Goal: Contribute content

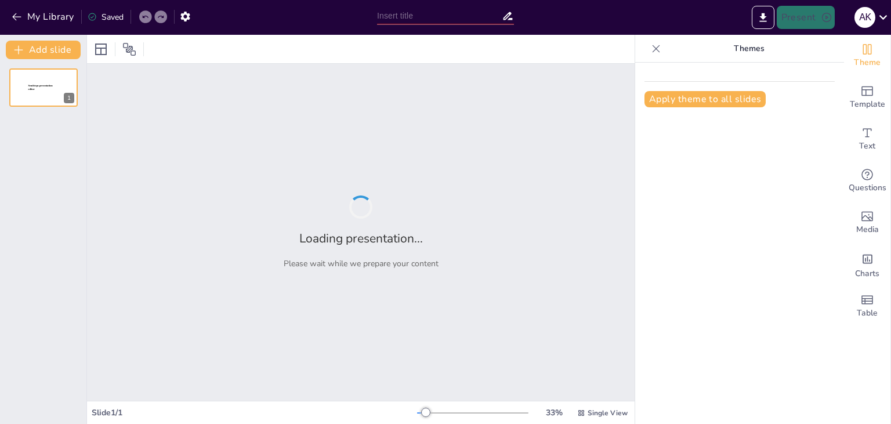
type input "MSC HUE HORIZON"
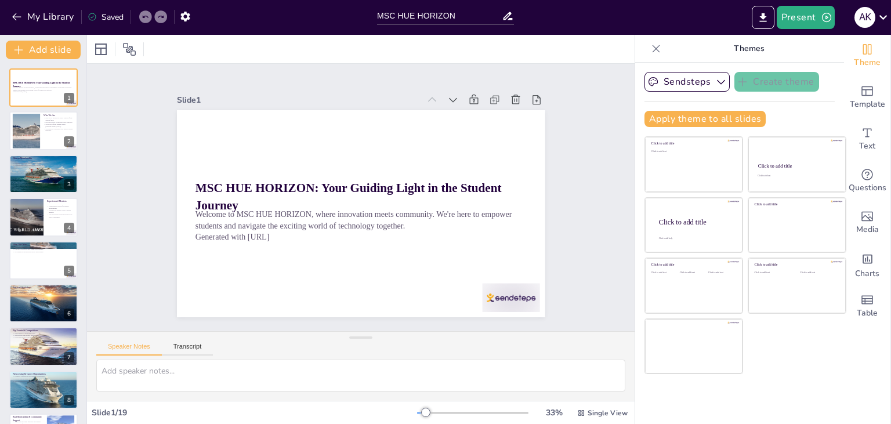
checkbox input "true"
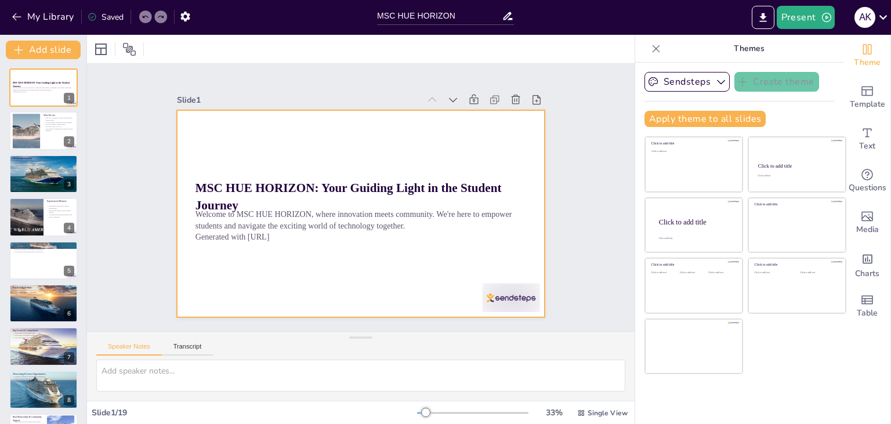
checkbox input "true"
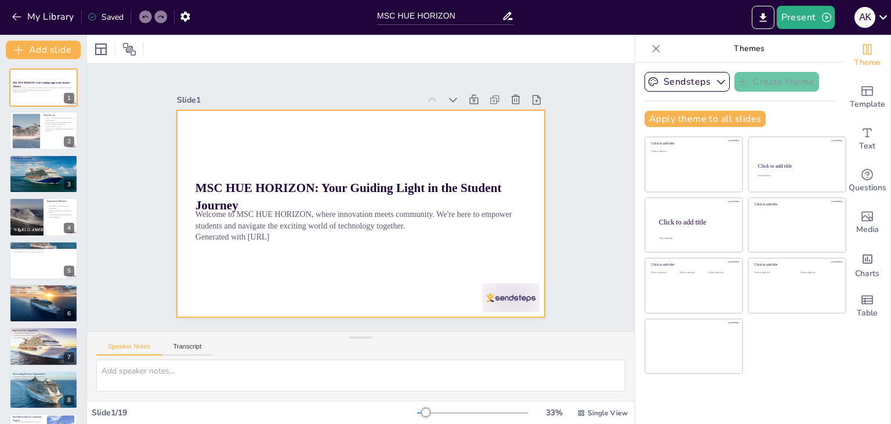
checkbox input "true"
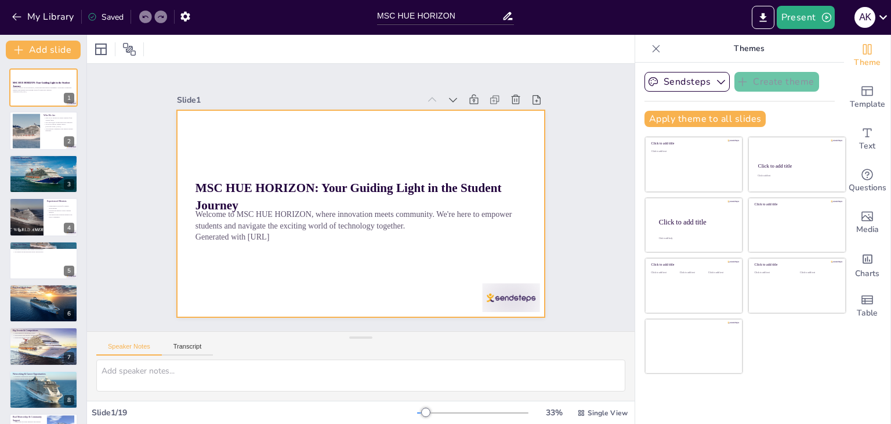
checkbox input "true"
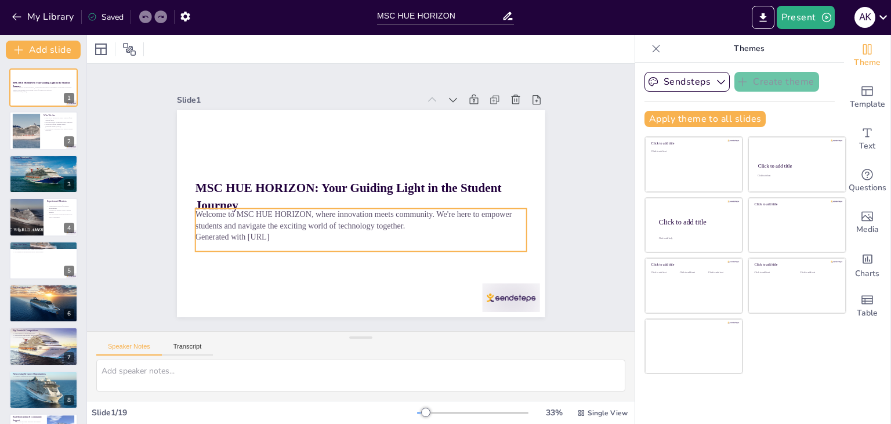
checkbox input "true"
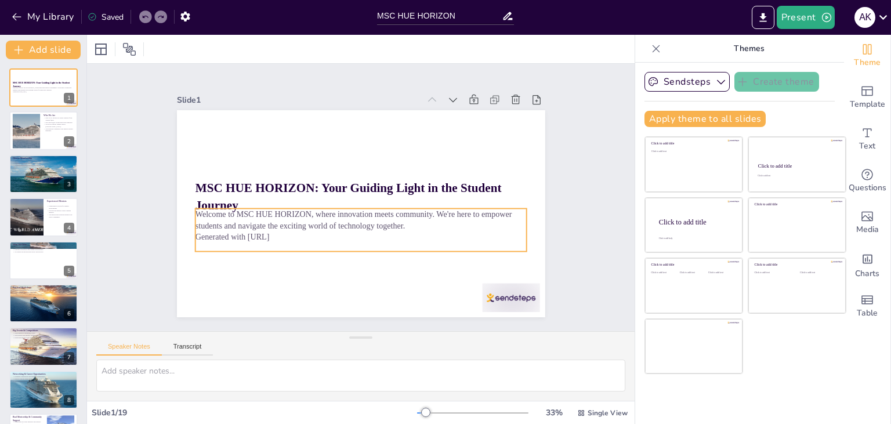
checkbox input "true"
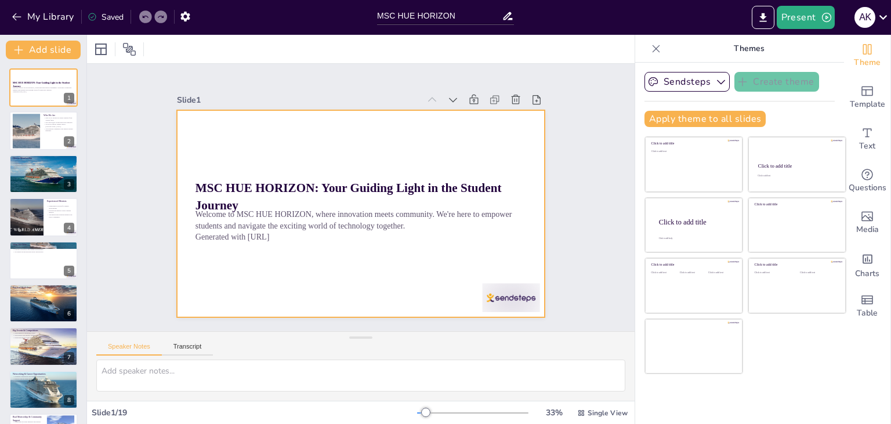
checkbox input "true"
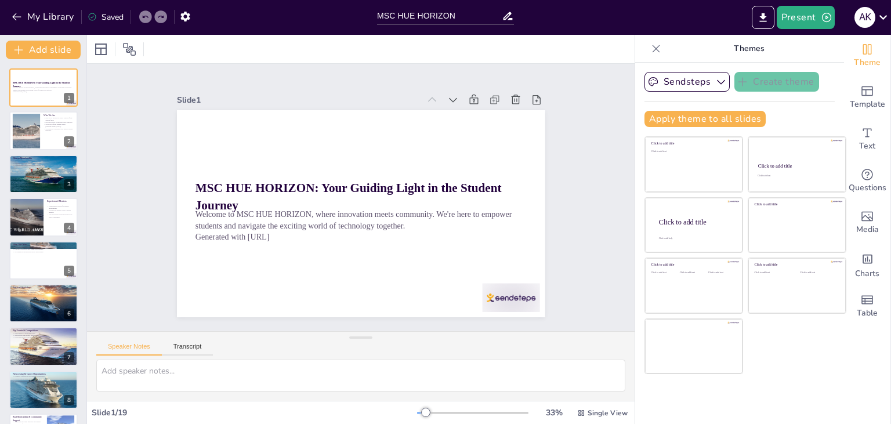
checkbox input "true"
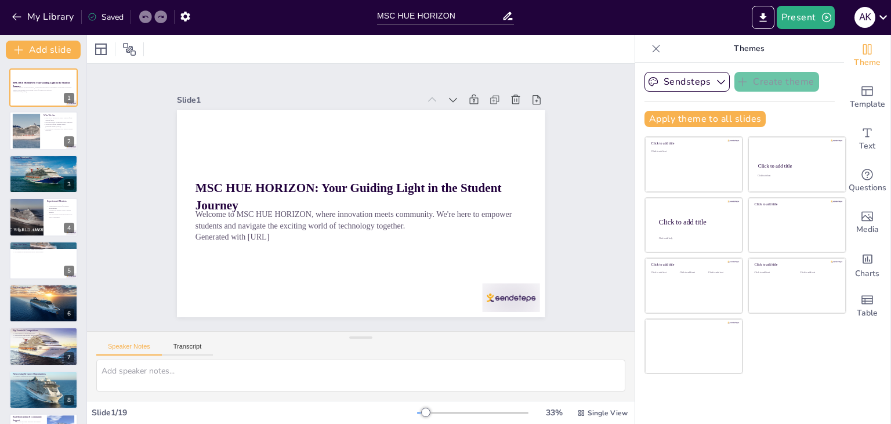
checkbox input "true"
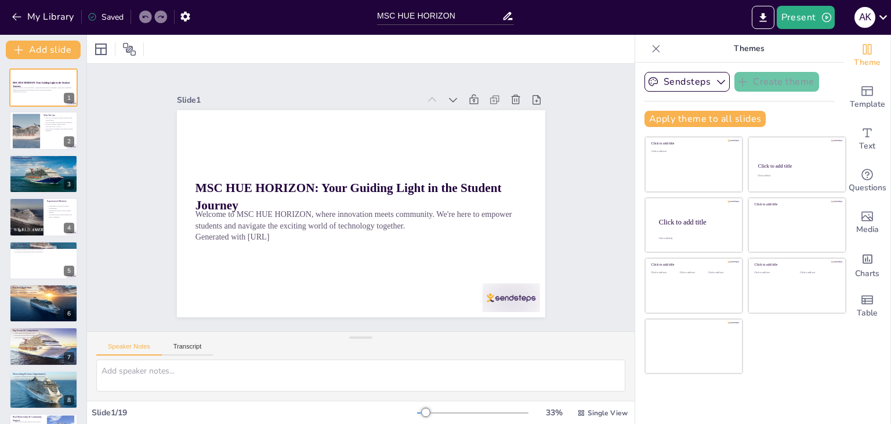
checkbox input "true"
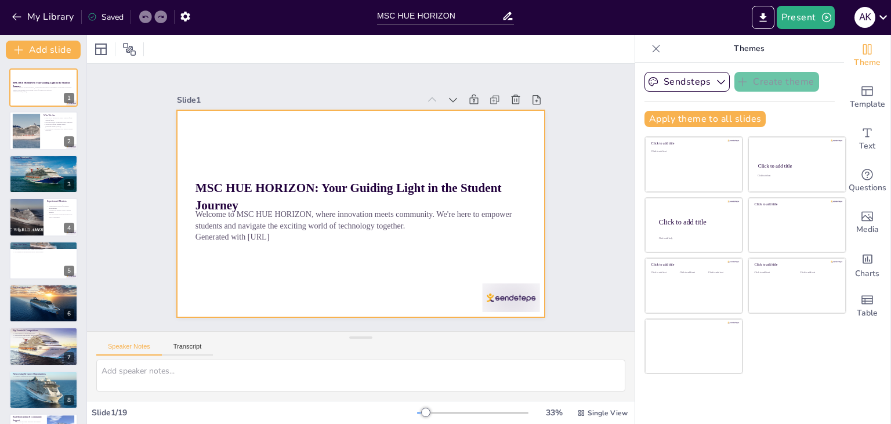
checkbox input "true"
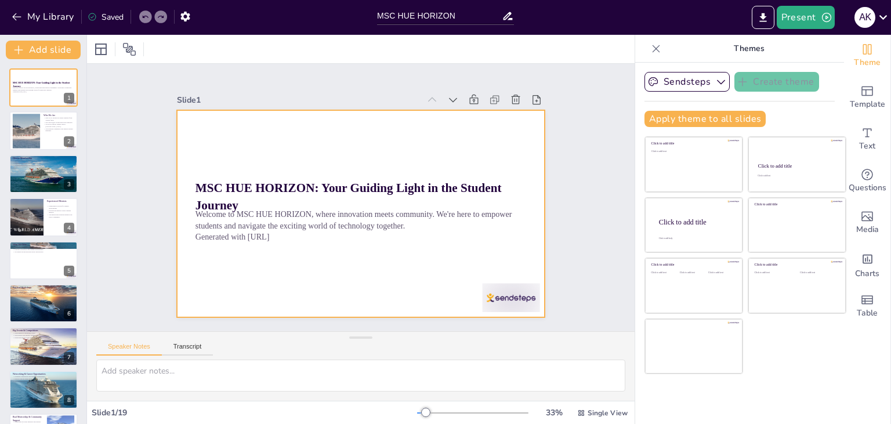
checkbox input "true"
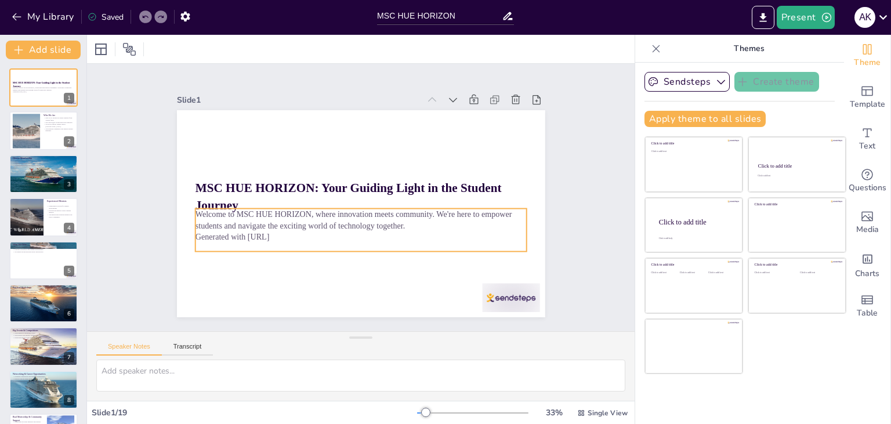
checkbox input "true"
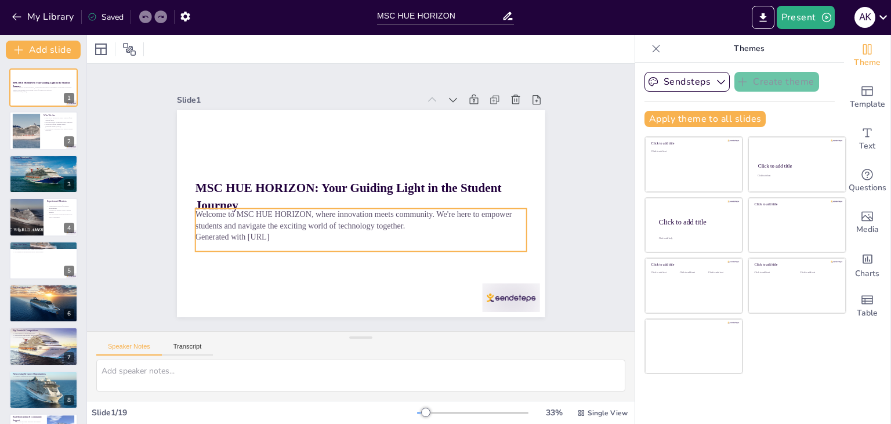
checkbox input "true"
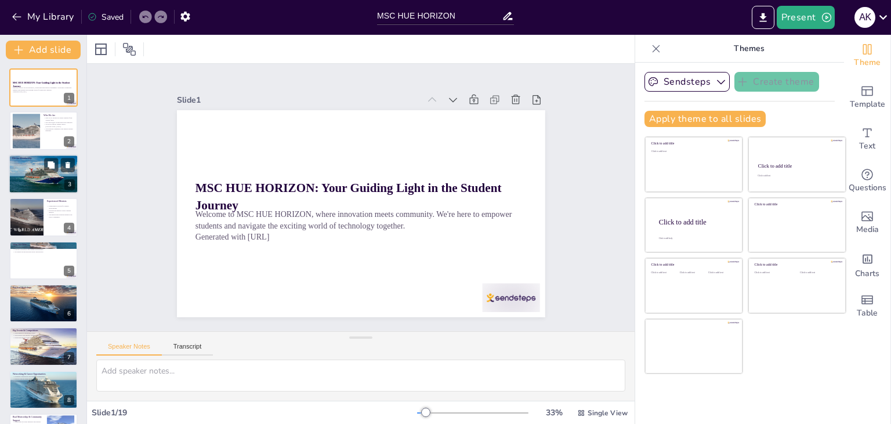
checkbox input "true"
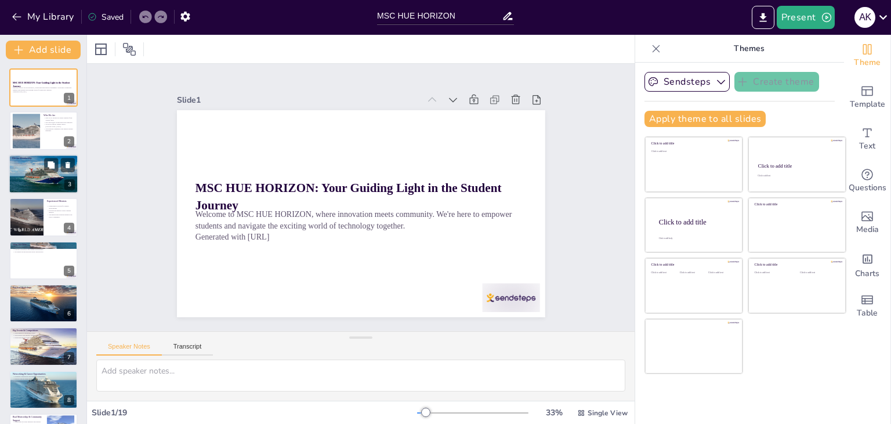
click at [55, 182] on div at bounding box center [44, 173] width 78 height 39
type textarea "The synergy of diverse talents within MSC HUE HORIZON leads to innovative solut…"
checkbox input "true"
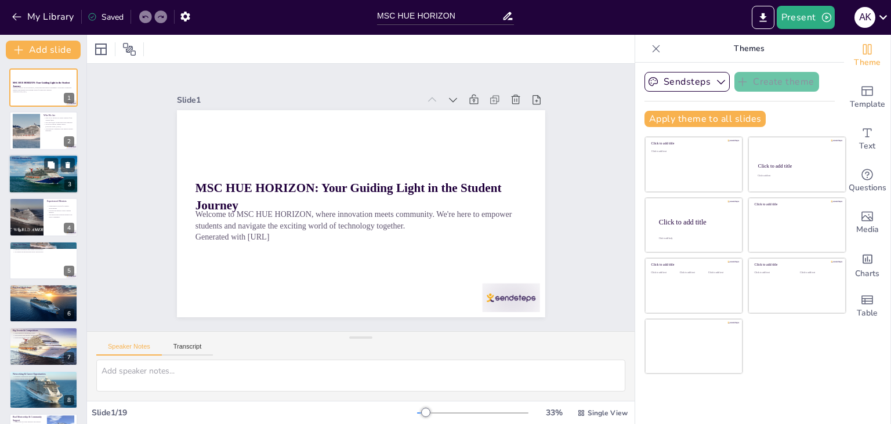
checkbox input "true"
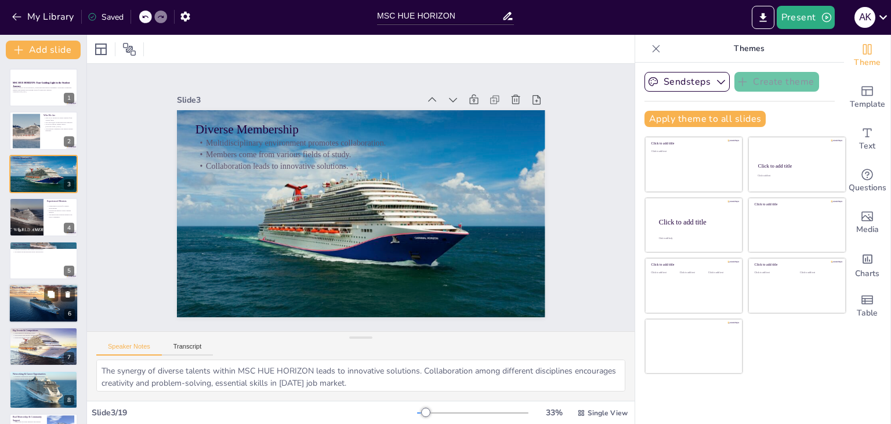
checkbox input "true"
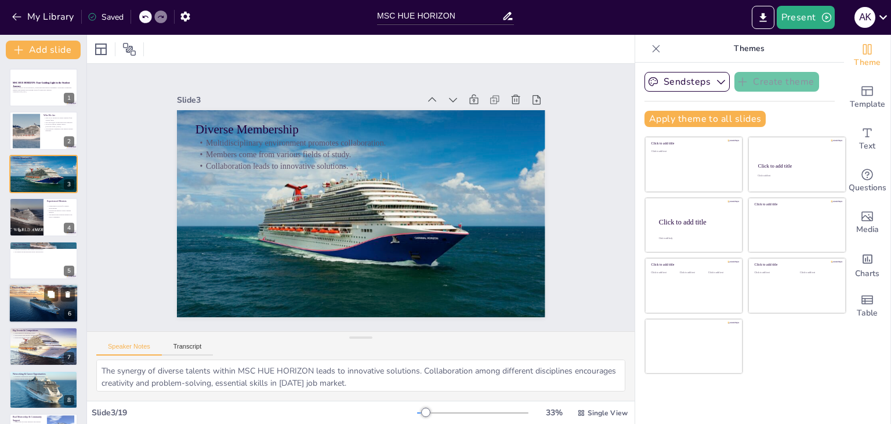
checkbox input "true"
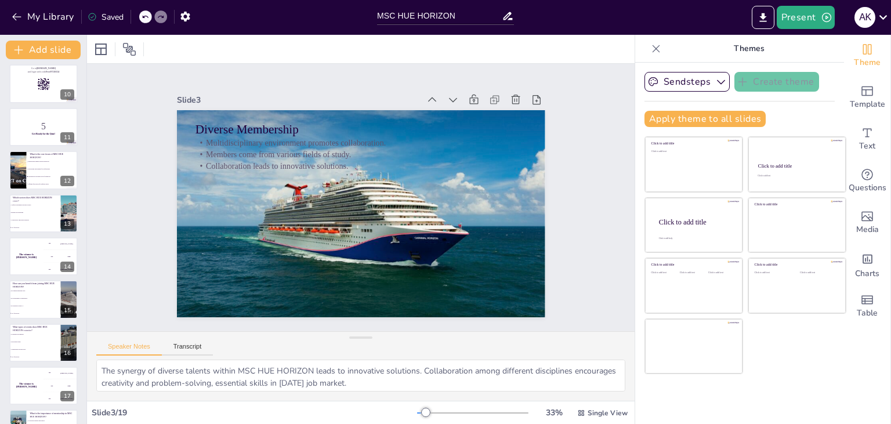
scroll to position [469, 0]
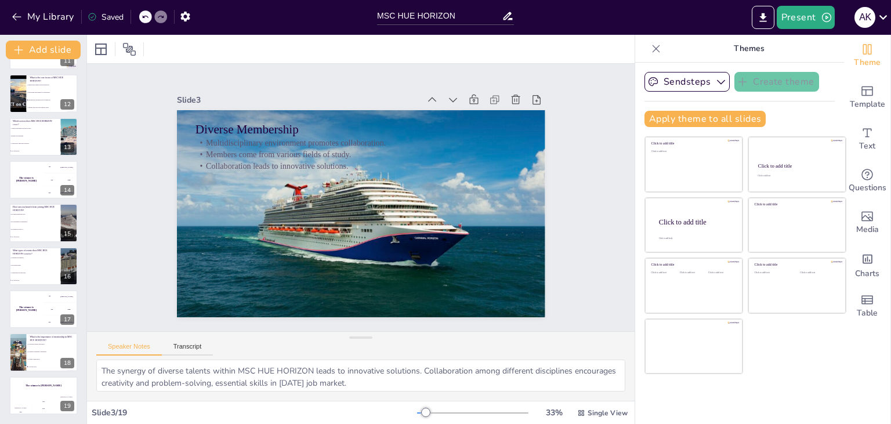
checkbox input "true"
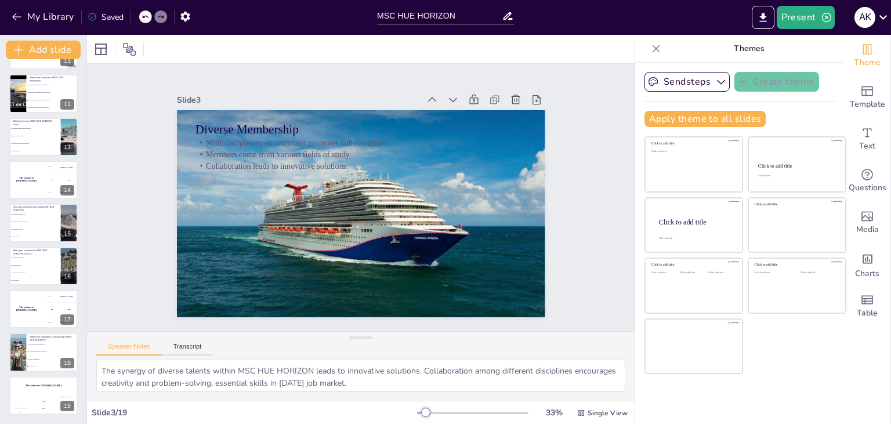
checkbox input "true"
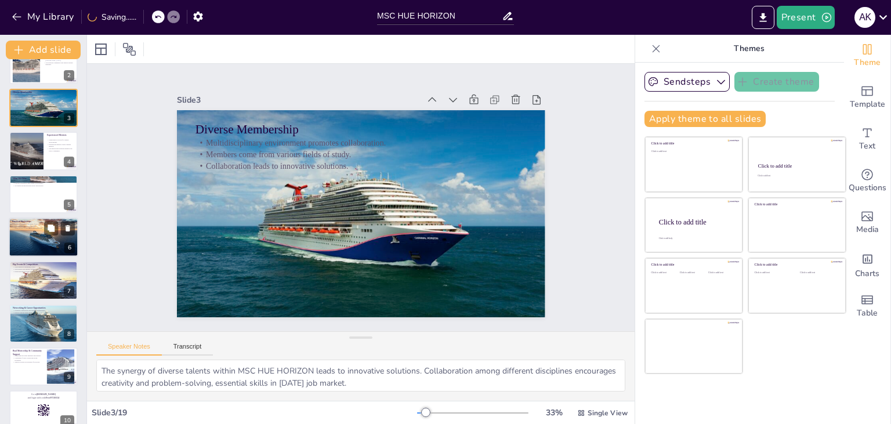
scroll to position [0, 0]
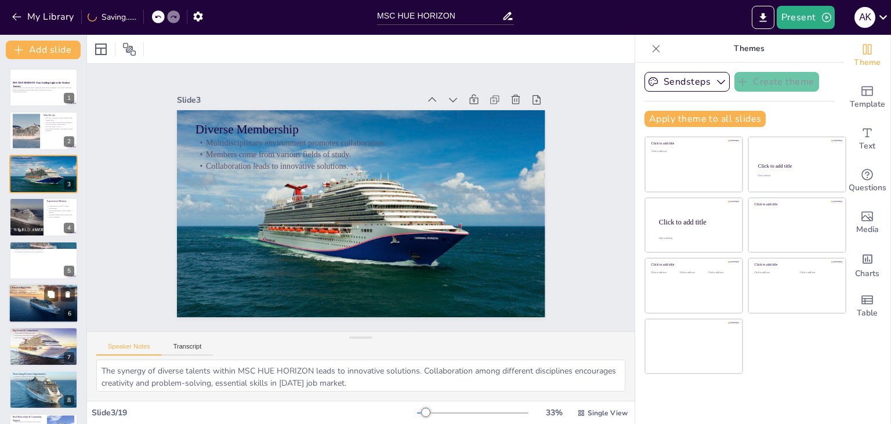
checkbox input "true"
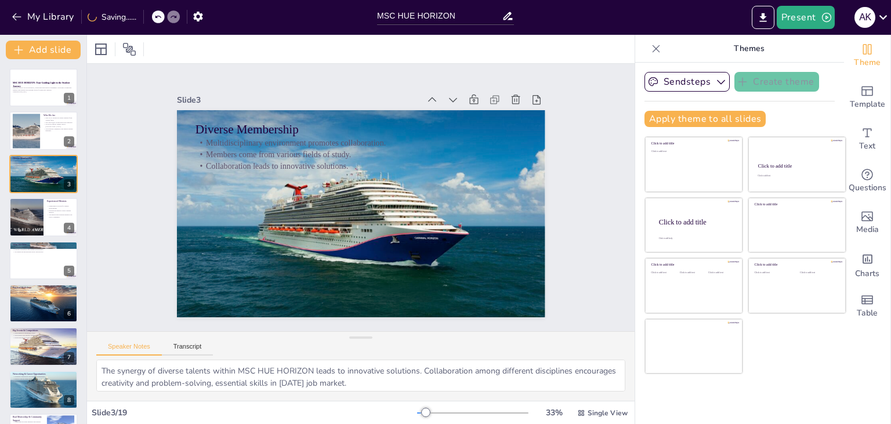
checkbox input "true"
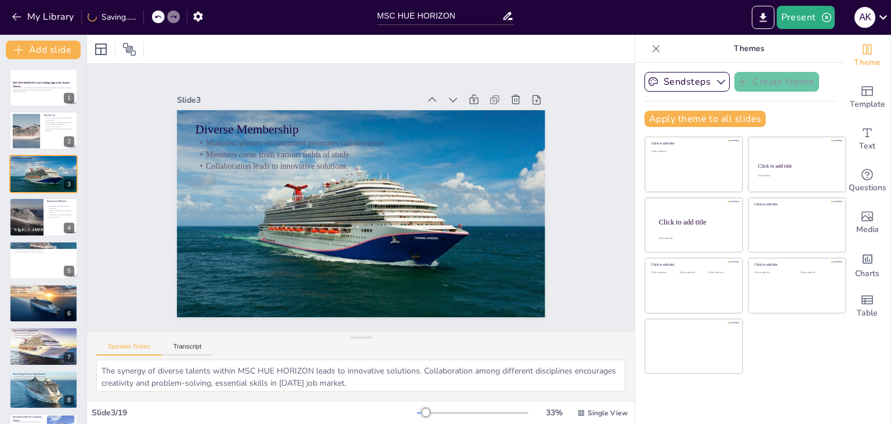
checkbox input "true"
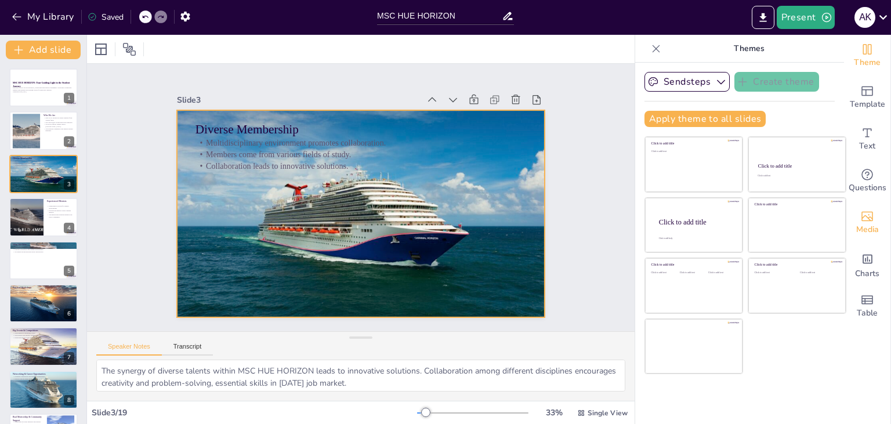
checkbox input "true"
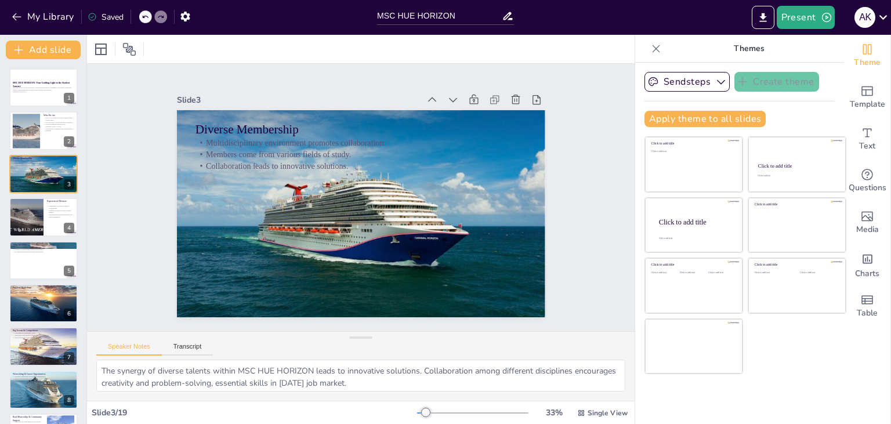
checkbox input "true"
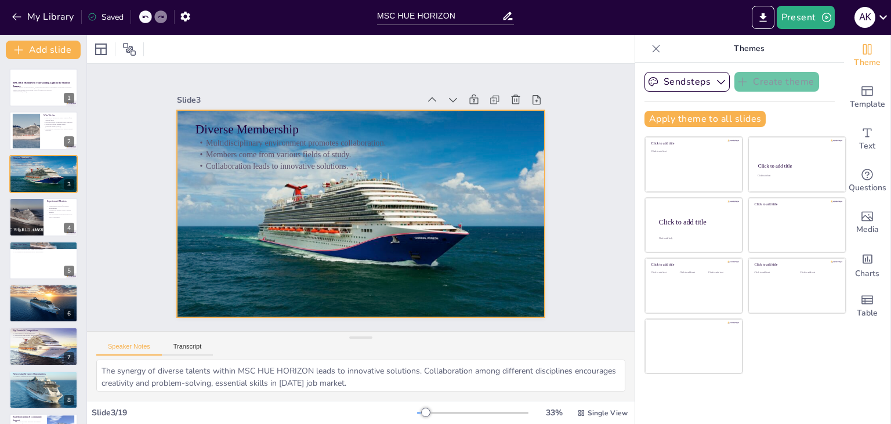
checkbox input "true"
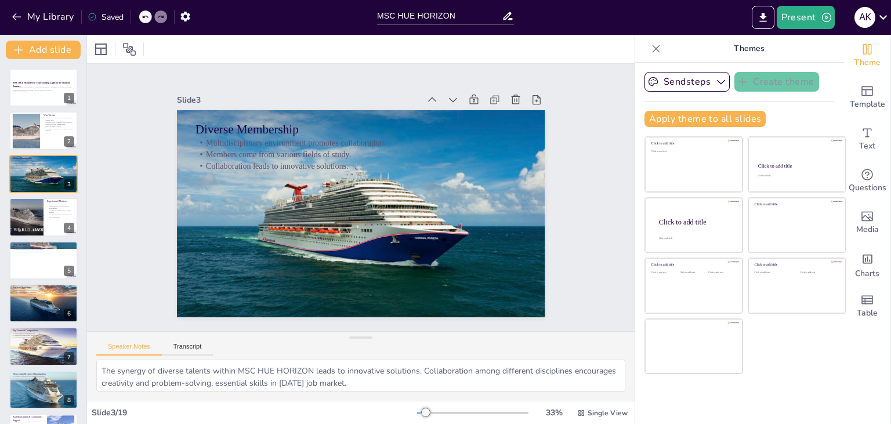
checkbox input "true"
